Goal: Check status: Check status

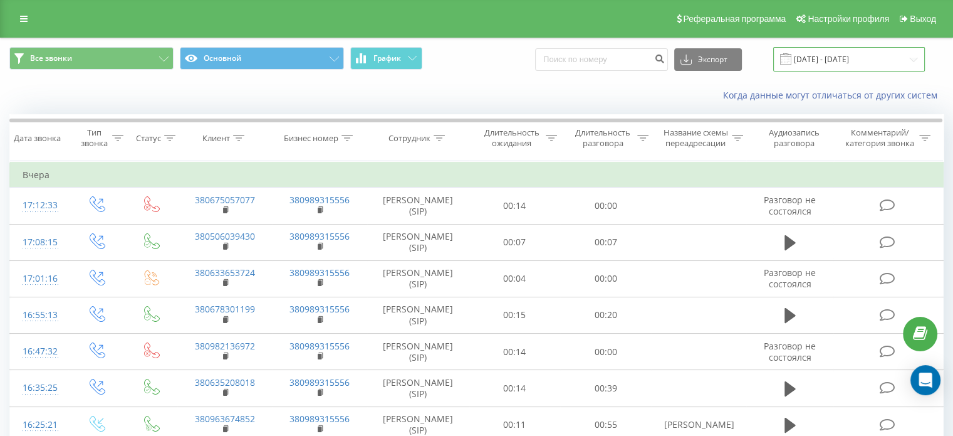
click at [880, 53] on input "22.09.2025 - 22.09.2025" at bounding box center [849, 59] width 152 height 24
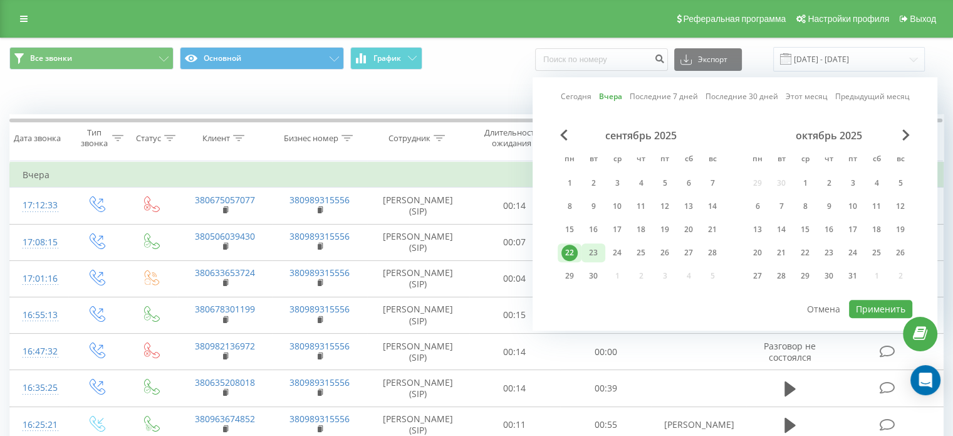
click at [596, 249] on div "23" at bounding box center [593, 252] width 16 height 16
click at [872, 305] on button "Применить" at bounding box center [880, 309] width 63 height 18
type input "[DATE] - [DATE]"
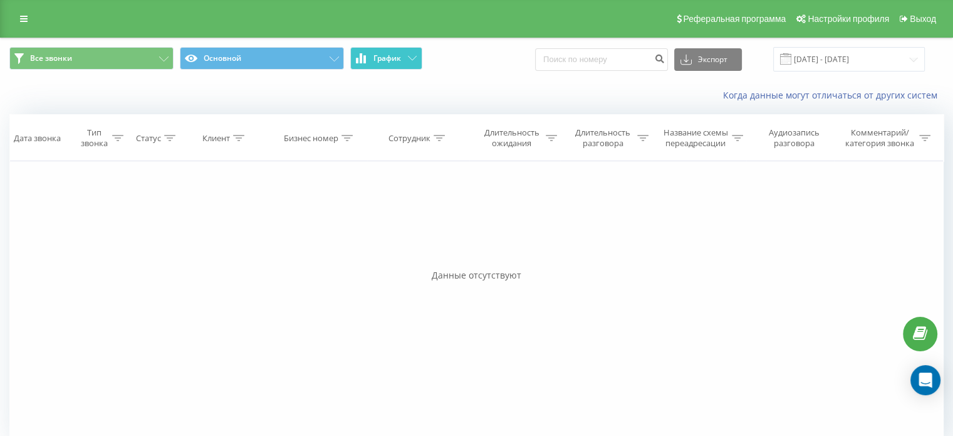
click at [407, 56] on button "График" at bounding box center [386, 58] width 72 height 23
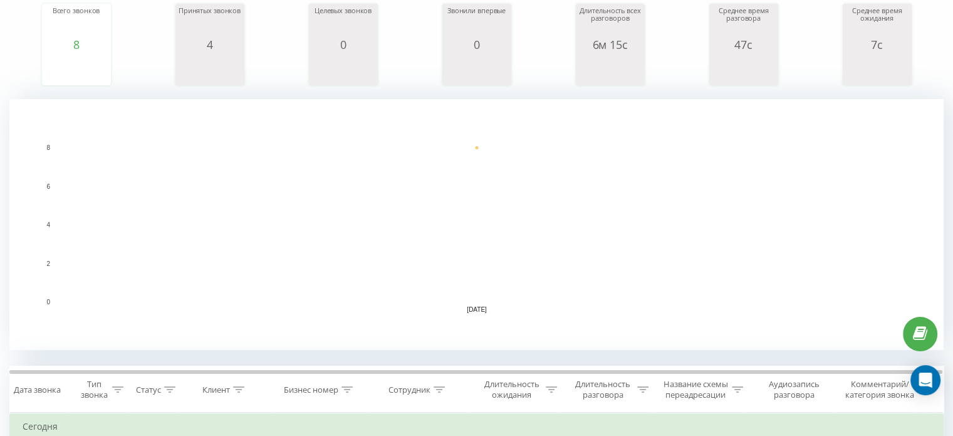
scroll to position [251, 0]
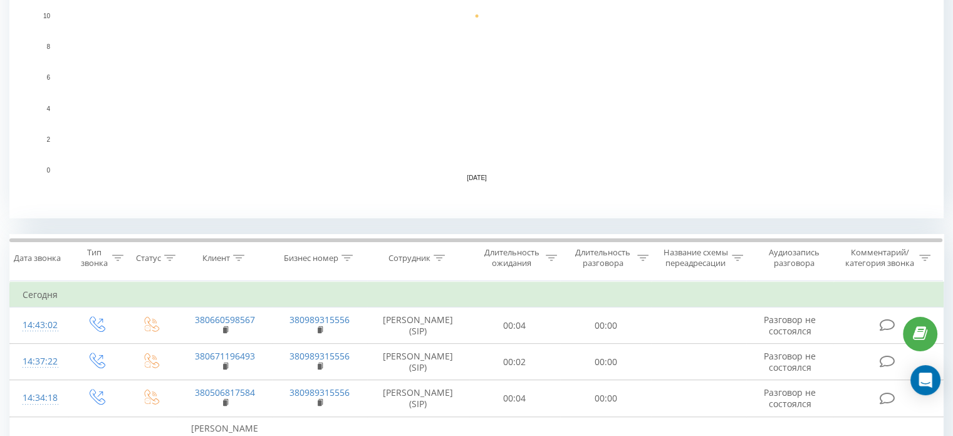
scroll to position [294, 0]
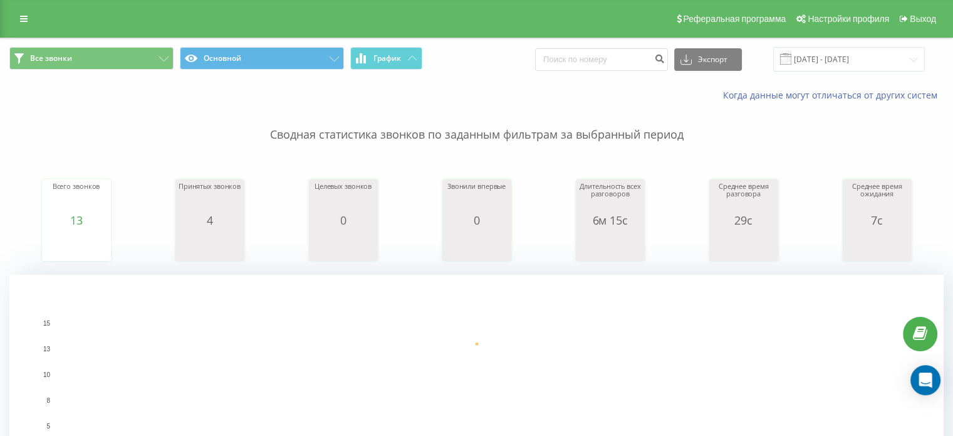
scroll to position [88, 0]
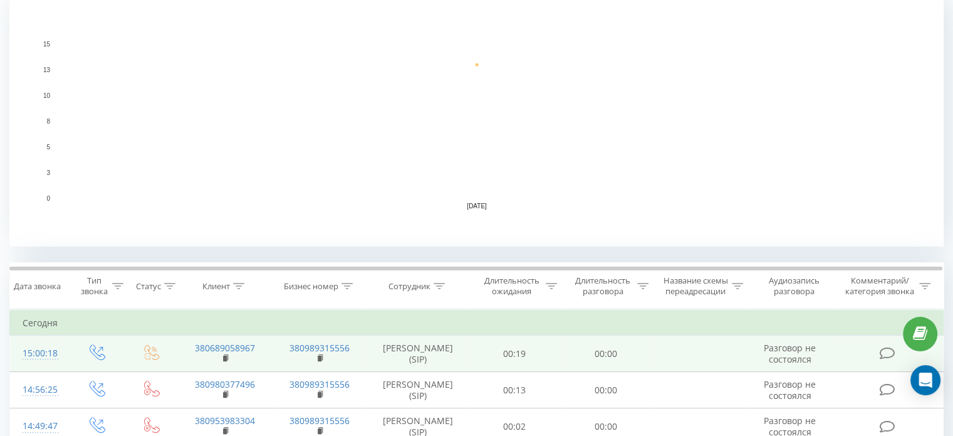
scroll to position [313, 0]
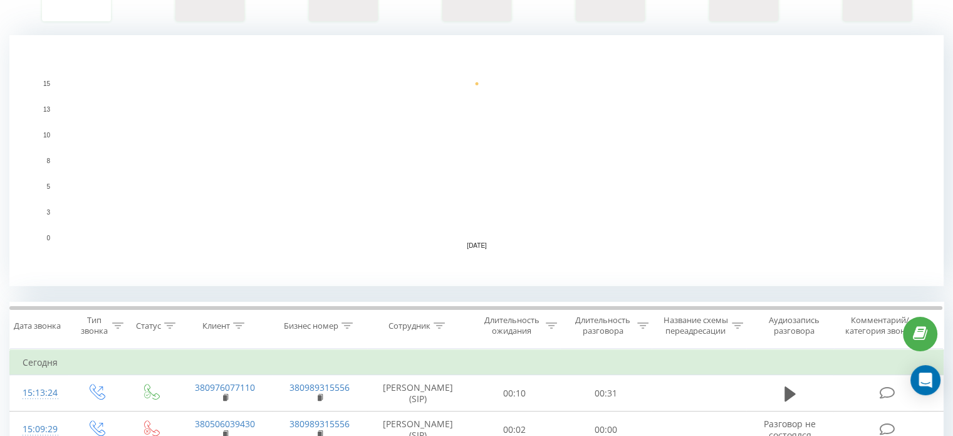
scroll to position [221, 0]
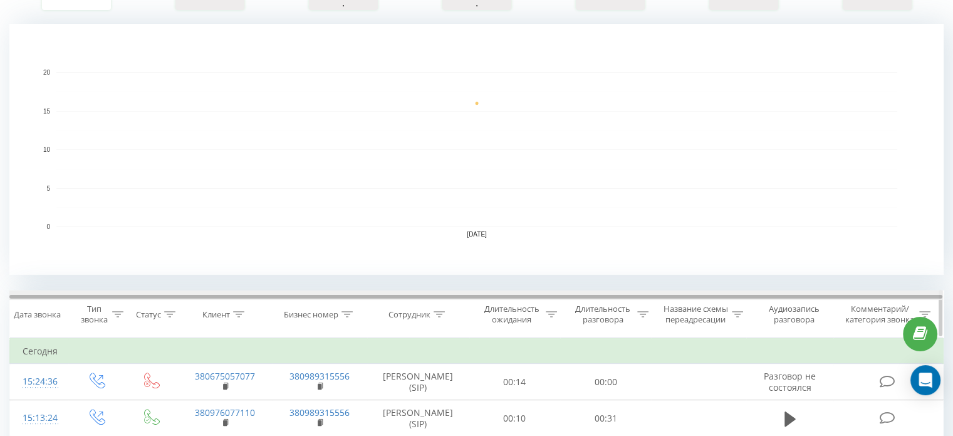
scroll to position [125, 0]
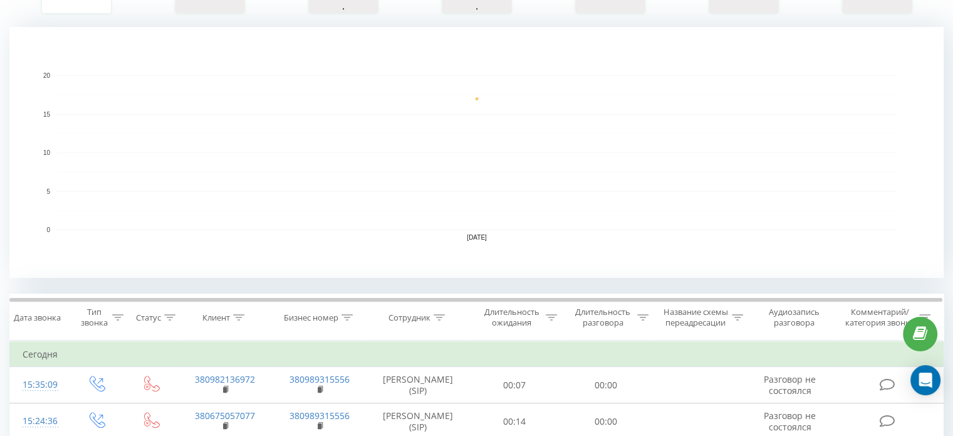
scroll to position [213, 0]
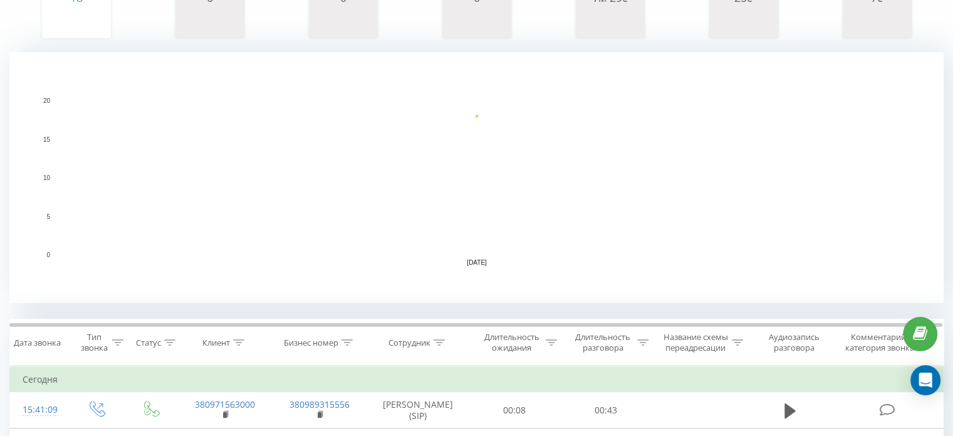
scroll to position [251, 0]
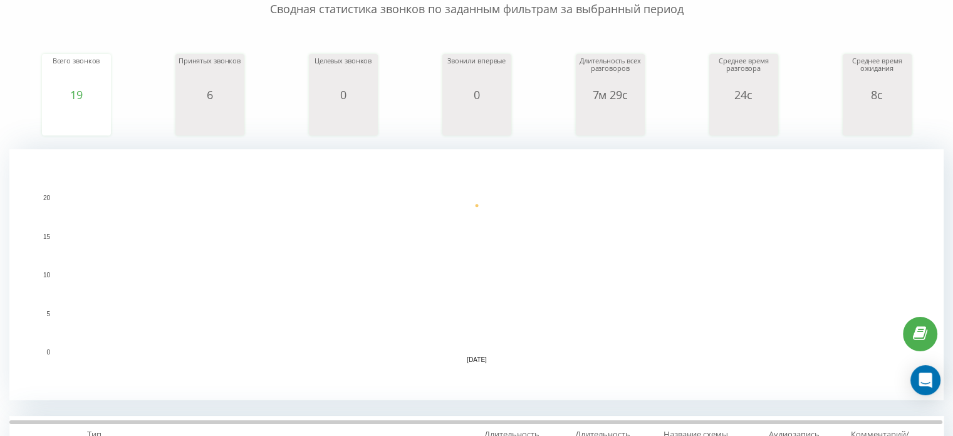
scroll to position [439, 0]
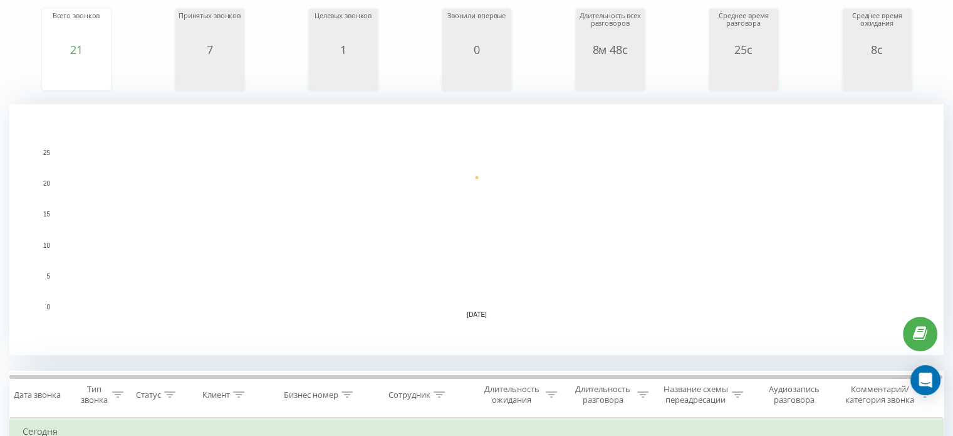
scroll to position [198, 0]
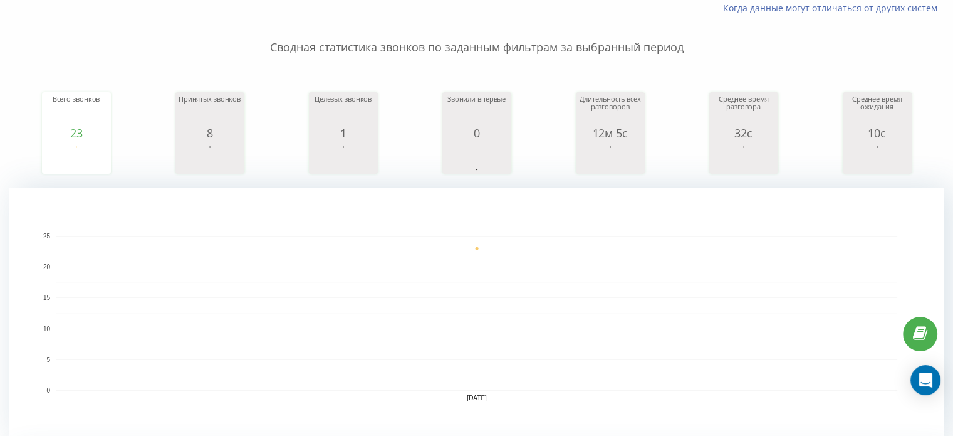
scroll to position [85, 0]
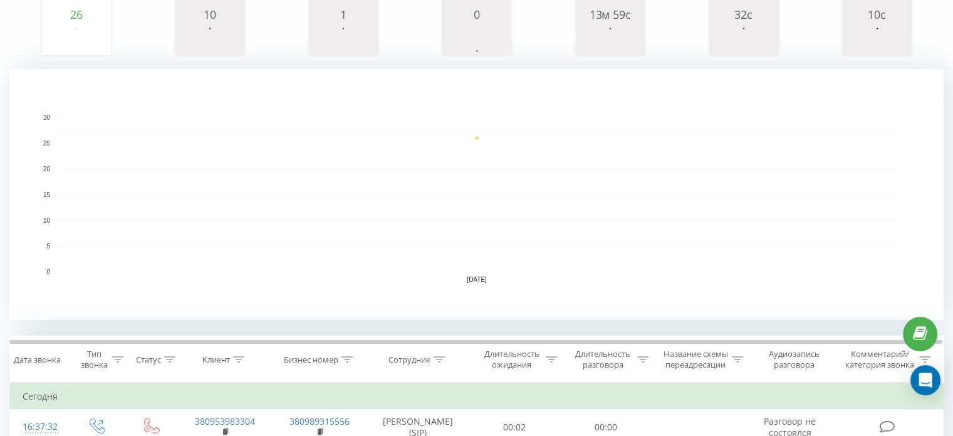
scroll to position [224, 0]
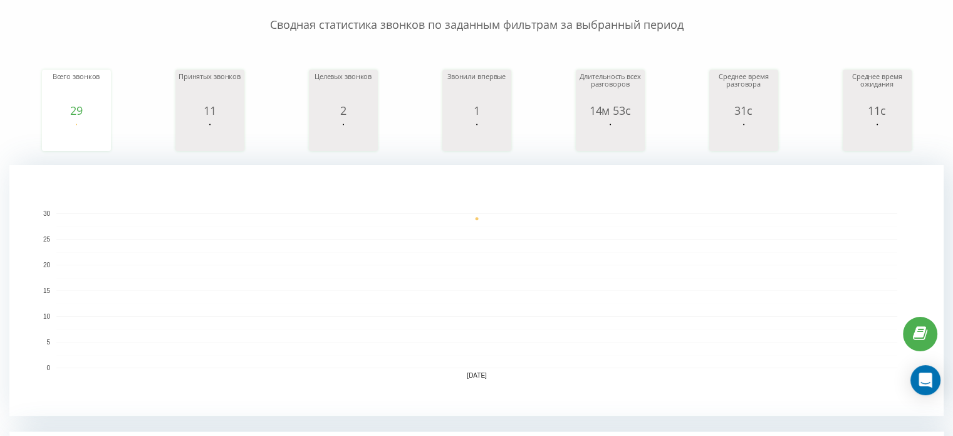
scroll to position [81, 0]
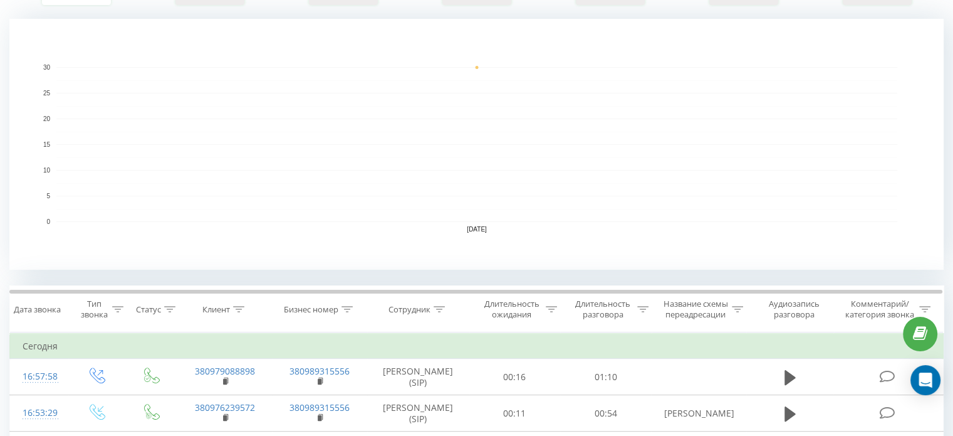
scroll to position [258, 0]
